Goal: Task Accomplishment & Management: Use online tool/utility

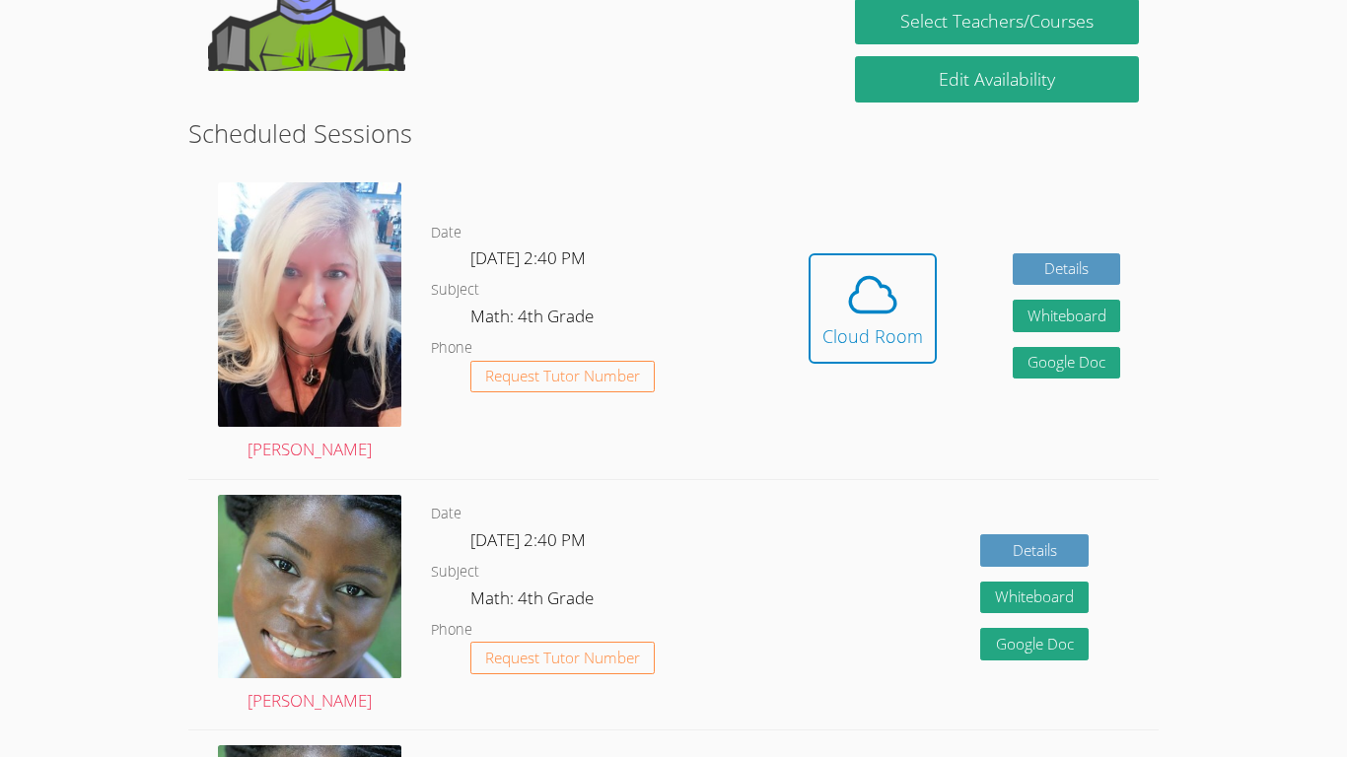
scroll to position [448, 0]
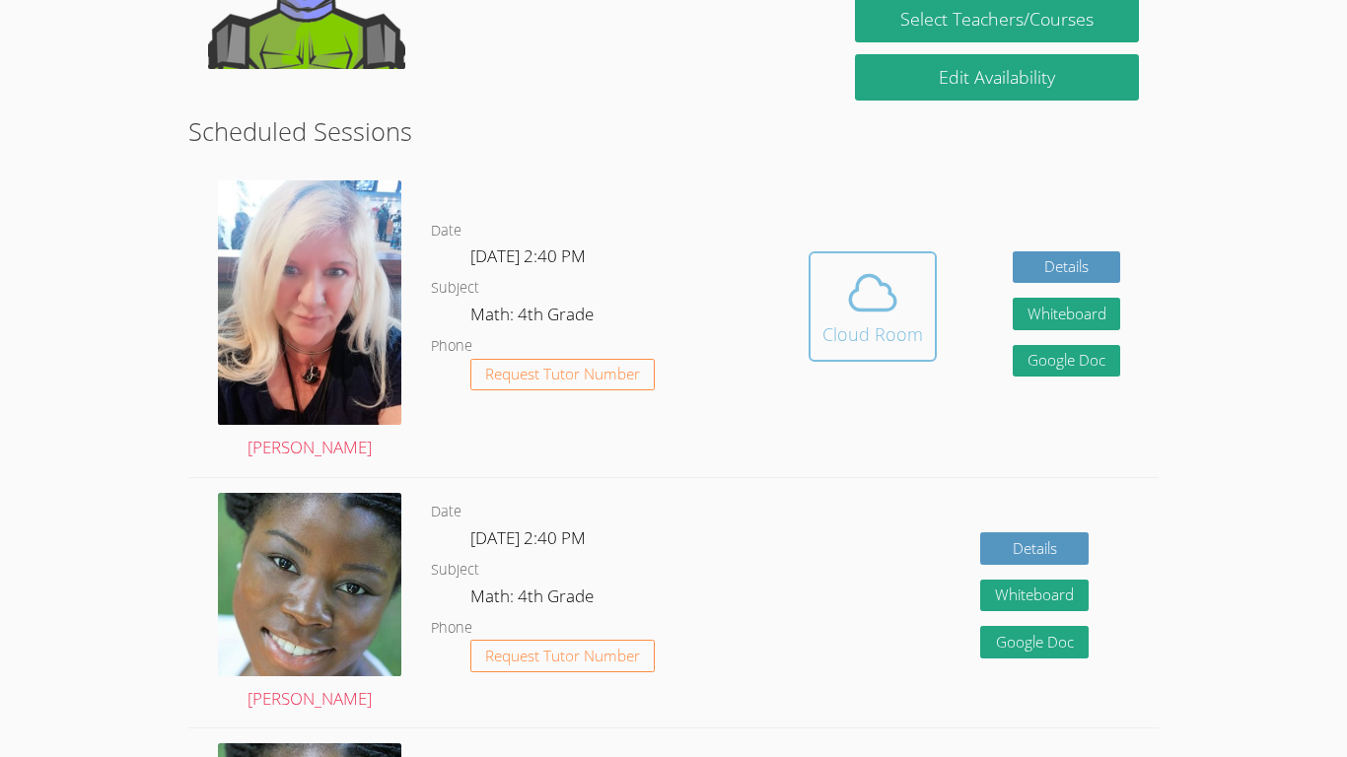
click at [897, 287] on icon at bounding box center [872, 292] width 55 height 55
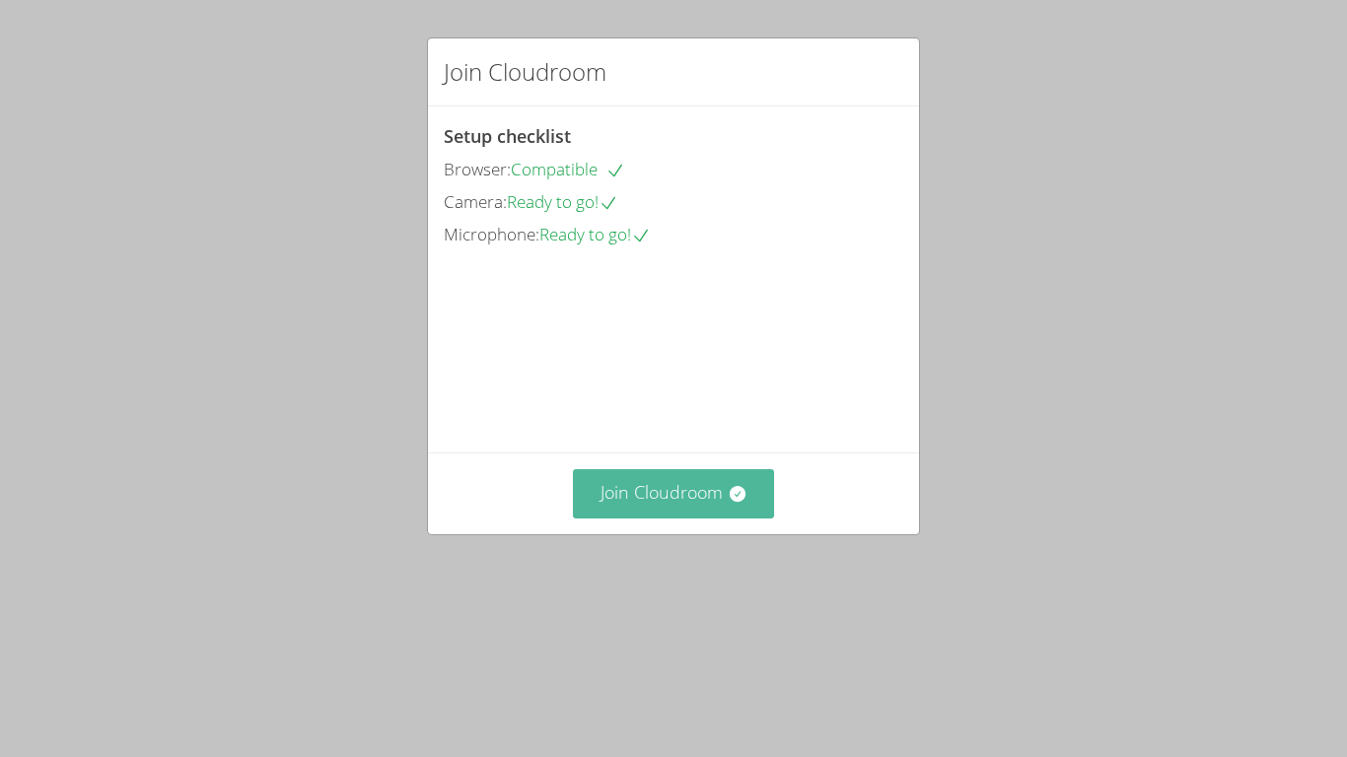
click at [740, 502] on icon at bounding box center [737, 494] width 16 height 16
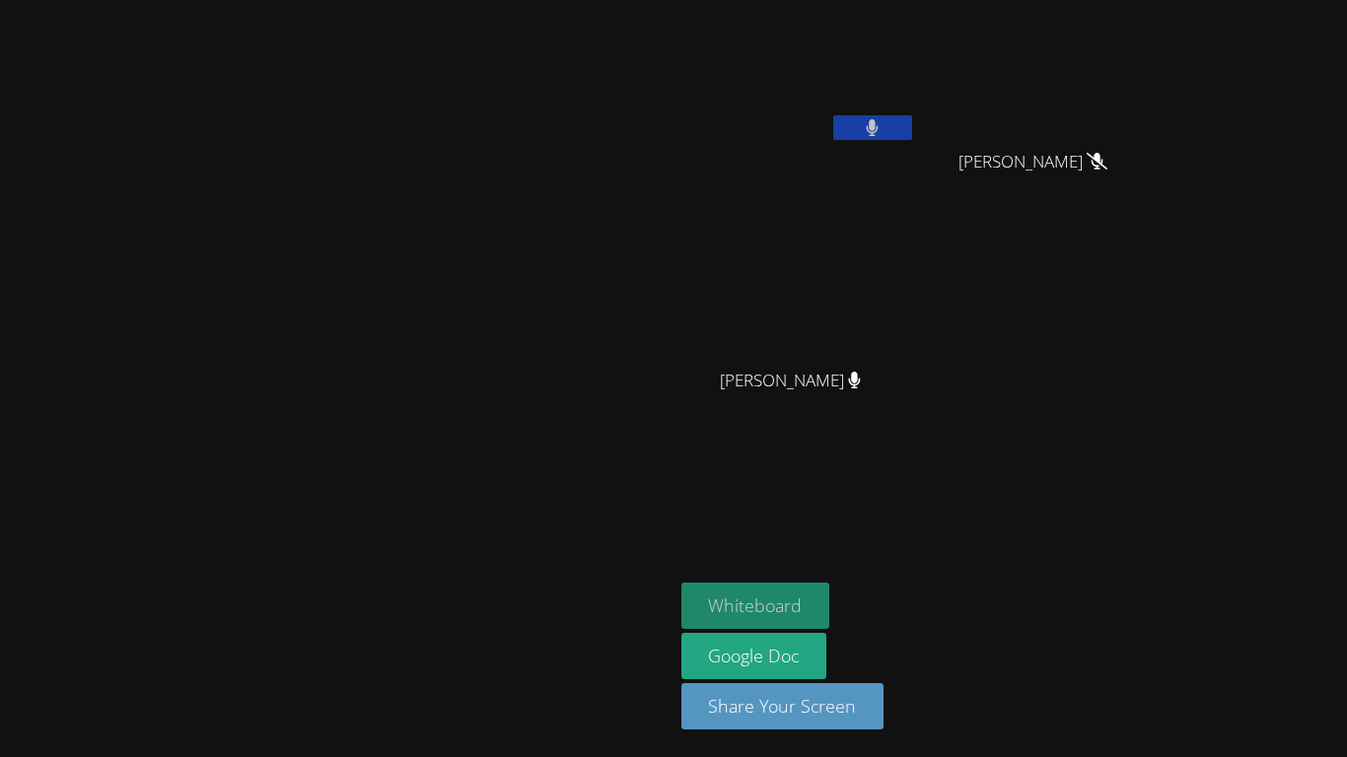
click at [830, 609] on button "Whiteboard" at bounding box center [755, 606] width 149 height 46
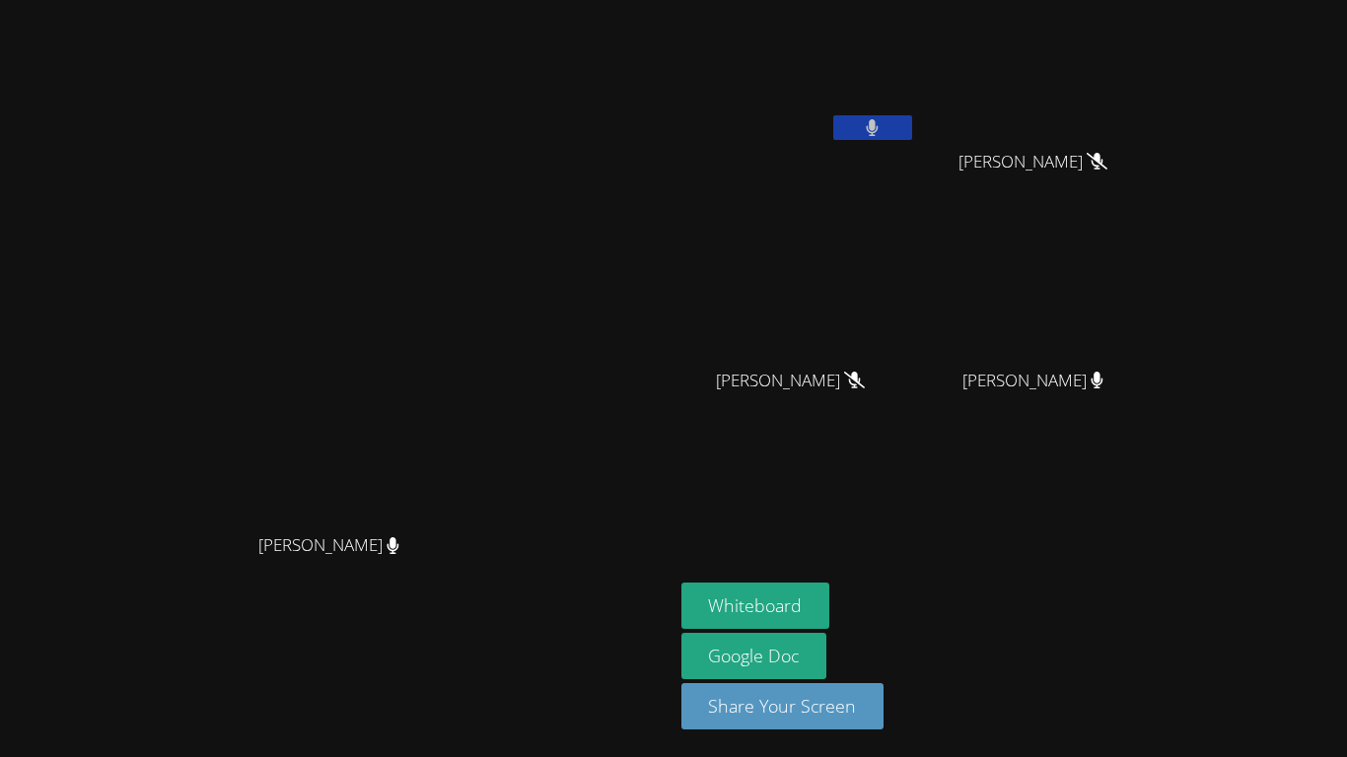
click at [878, 131] on icon at bounding box center [872, 127] width 13 height 17
click at [882, 129] on icon at bounding box center [872, 127] width 21 height 17
click at [912, 133] on button at bounding box center [872, 127] width 79 height 25
click at [912, 125] on button at bounding box center [872, 127] width 79 height 25
click at [882, 125] on icon at bounding box center [872, 127] width 21 height 17
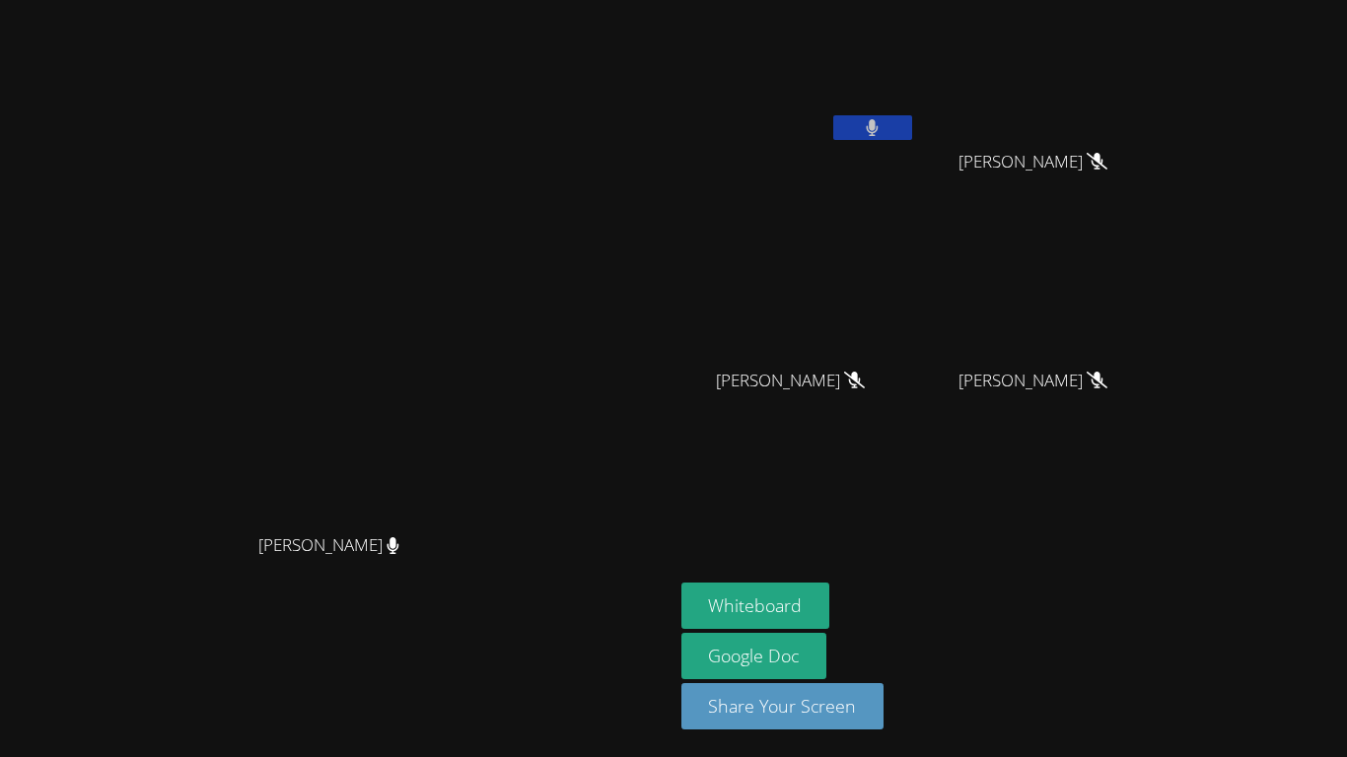
click at [912, 136] on button at bounding box center [872, 127] width 79 height 25
click at [912, 130] on button at bounding box center [872, 127] width 79 height 25
click at [912, 137] on button at bounding box center [872, 127] width 79 height 25
click at [912, 130] on button at bounding box center [872, 127] width 79 height 25
click at [882, 121] on icon at bounding box center [872, 127] width 21 height 17
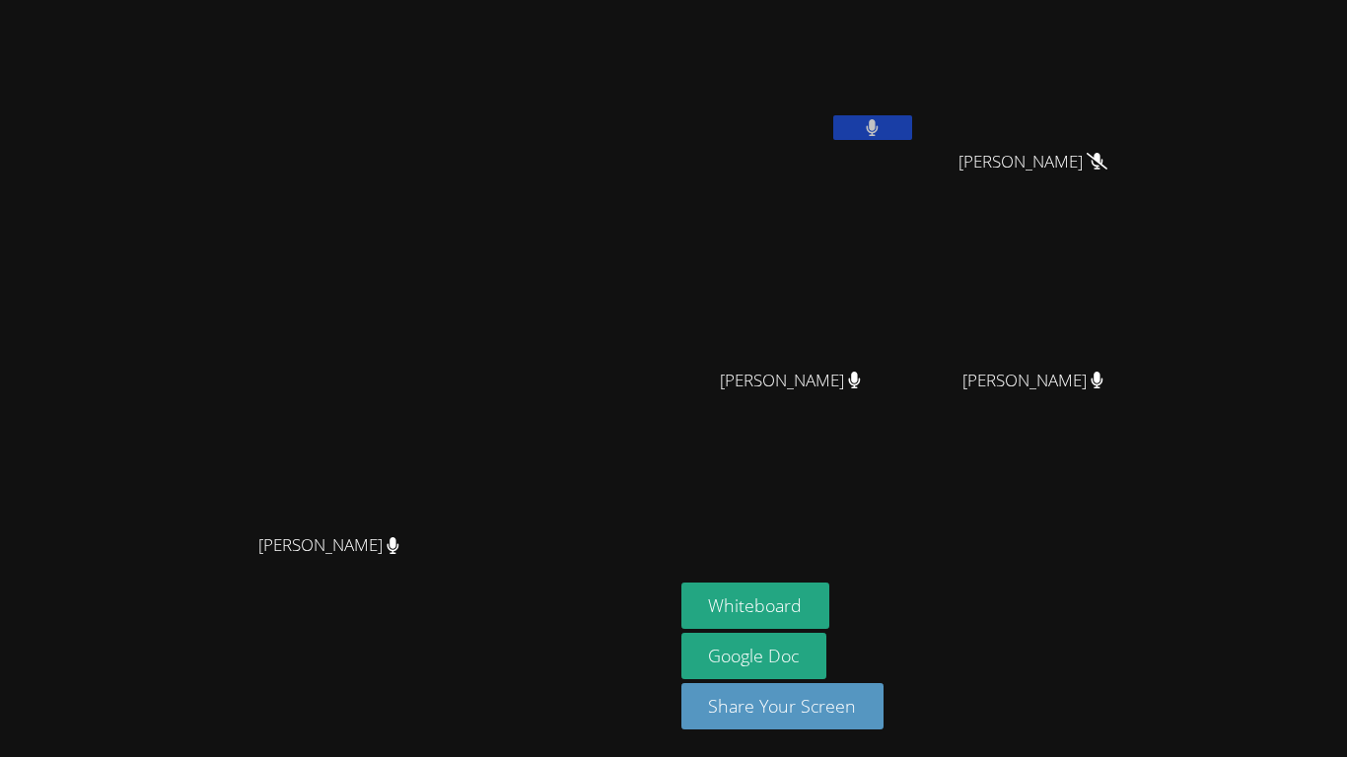
click at [1103, 383] on icon at bounding box center [1097, 380] width 12 height 17
click at [1158, 341] on video at bounding box center [1041, 293] width 235 height 132
click at [916, 21] on video at bounding box center [798, 74] width 235 height 132
click at [484, 324] on video at bounding box center [336, 340] width 296 height 370
click at [916, 294] on video at bounding box center [798, 293] width 235 height 132
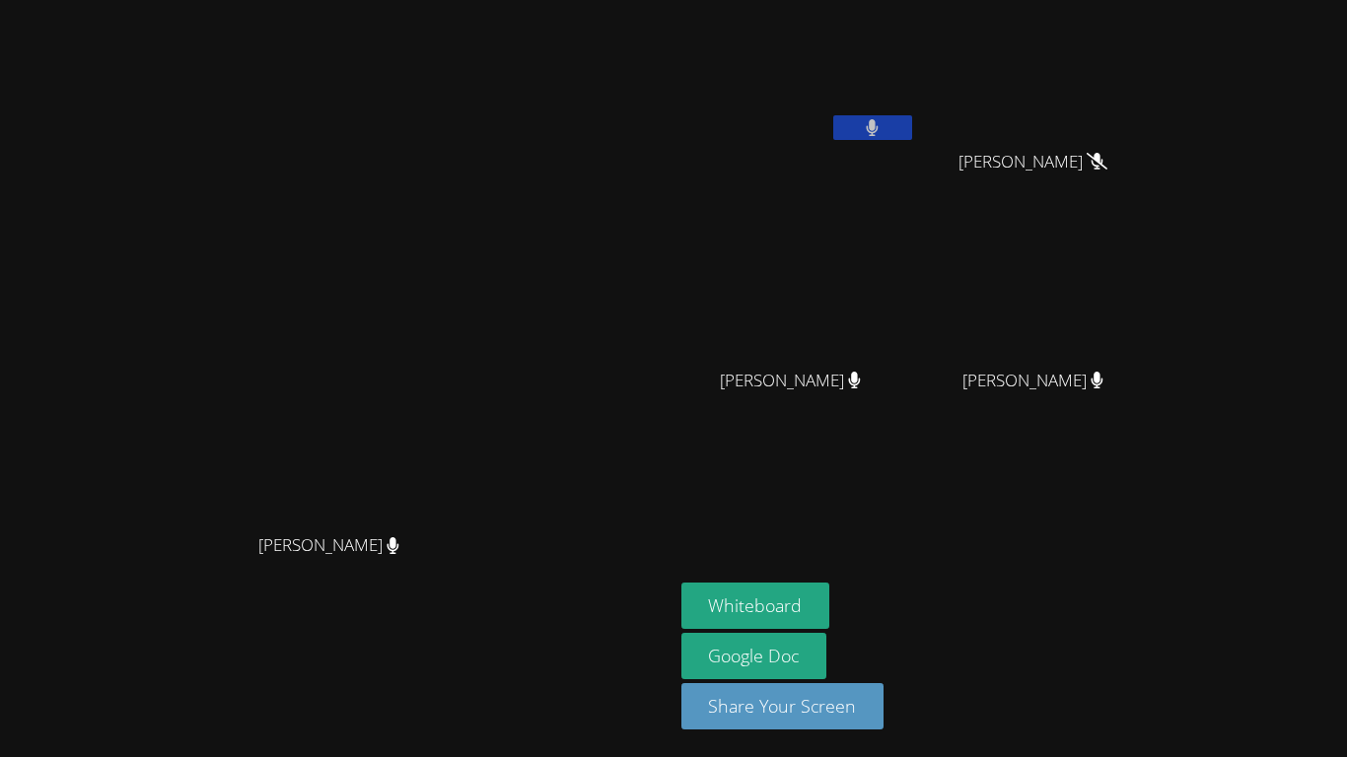
click at [1158, 79] on video at bounding box center [1041, 74] width 235 height 132
